Goal: Task Accomplishment & Management: Manage account settings

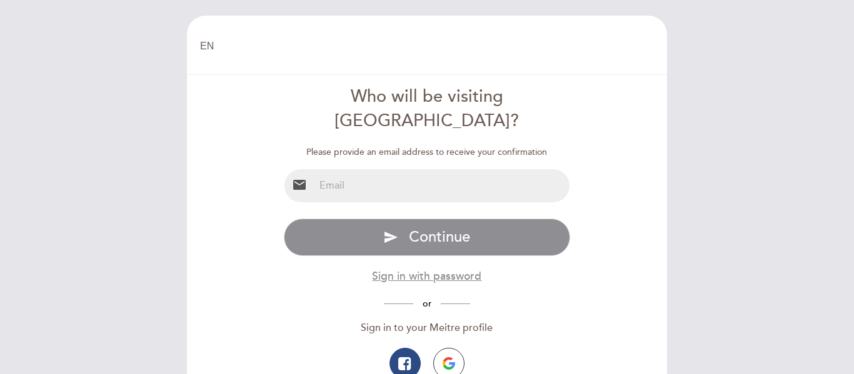
click at [459, 169] on input "email" at bounding box center [442, 185] width 256 height 33
type input "[PERSON_NAME][EMAIL_ADDRESS][PERSON_NAME][PERSON_NAME][DOMAIN_NAME]"
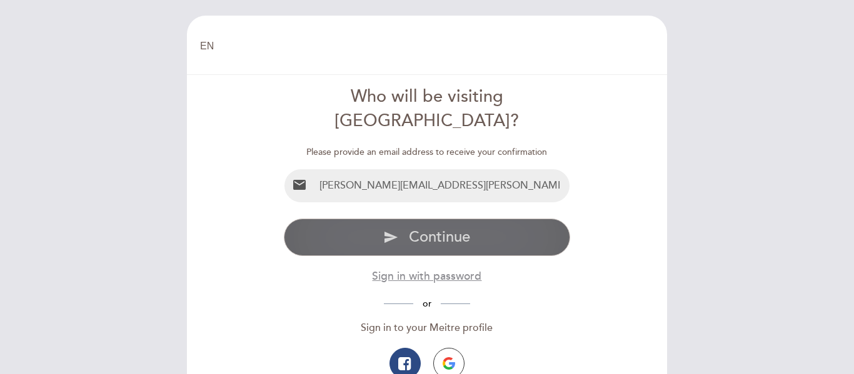
click at [501, 223] on button "send Continue" at bounding box center [427, 238] width 287 height 38
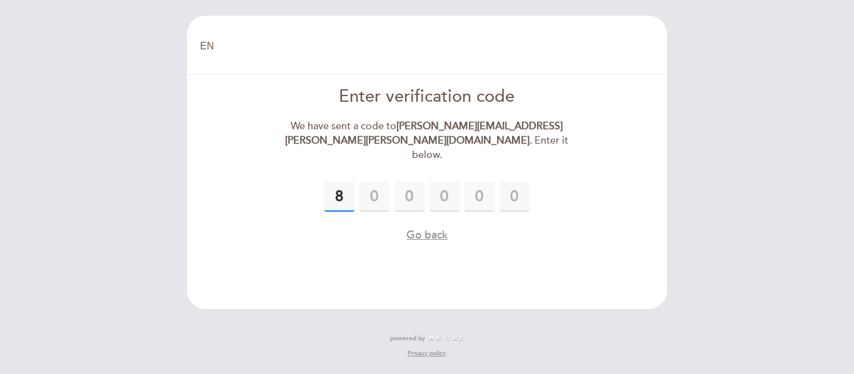
type input "8"
type input "5"
type input "9"
type input "2"
type input "3"
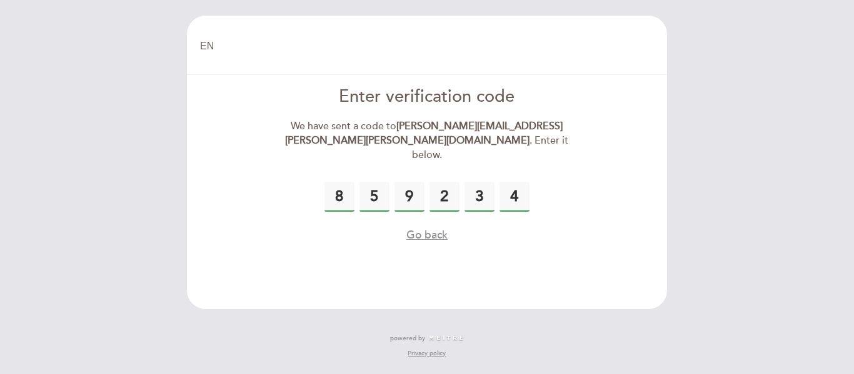
type input "4"
click at [603, 264] on header "EN ES PT Welcome Welcome, Change user Book a table Enter verification code We h…" at bounding box center [427, 163] width 480 height 294
